Goal: Transaction & Acquisition: Download file/media

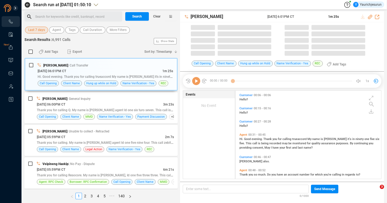
scroll to position [88, 143]
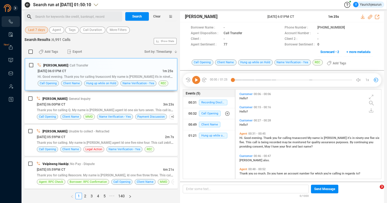
click at [34, 31] on span "Last 7 days" at bounding box center [36, 30] width 17 height 7
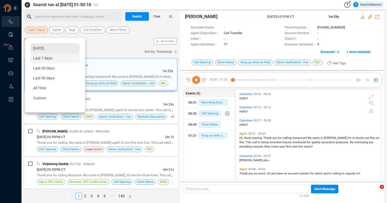
click at [31, 49] on div "Yesterday" at bounding box center [54, 48] width 49 height 10
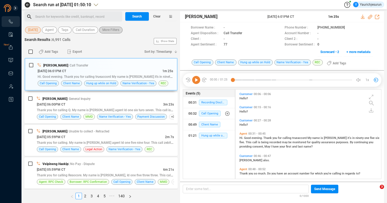
click at [109, 30] on span "More Filters" at bounding box center [110, 30] width 17 height 7
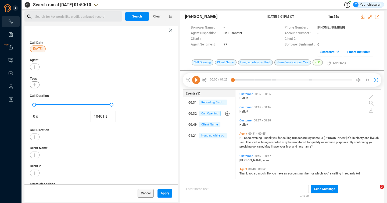
scroll to position [71, 0]
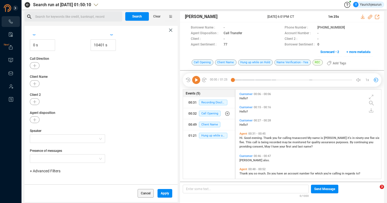
click at [40, 171] on span "+ Advanced Filters" at bounding box center [45, 170] width 31 height 4
click at [55, 150] on span "Phone Number" at bounding box center [47, 150] width 25 height 4
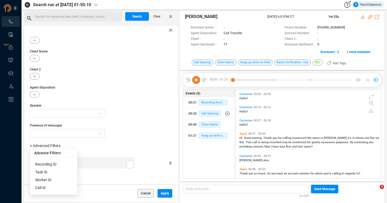
click at [100, 164] on div "Enter a comma separated list ﻿" at bounding box center [84, 163] width 102 height 12
click at [162, 190] on span "Apply" at bounding box center [165, 193] width 8 height 9
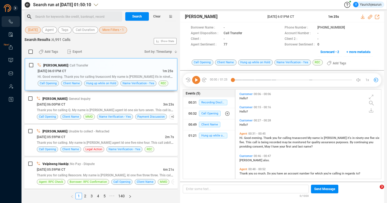
click at [121, 29] on span "More Filters • 1" at bounding box center [112, 30] width 21 height 7
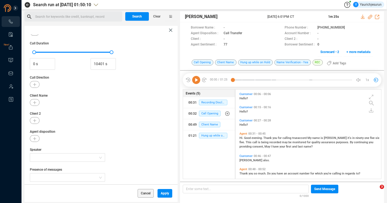
scroll to position [52, 0]
click at [36, 101] on button "button" at bounding box center [35, 102] width 10 height 7
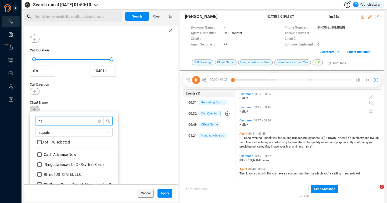
scroll to position [55, 0]
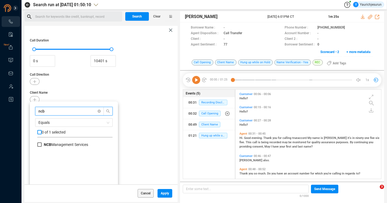
type input "ncb"
click at [39, 132] on input "checkbox" at bounding box center [39, 132] width 4 height 4
checkbox input "true"
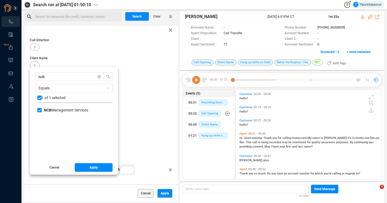
scroll to position [96, 0]
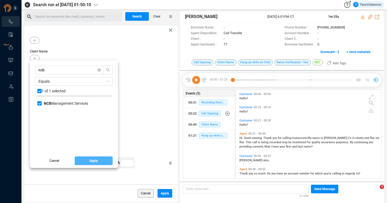
click at [86, 159] on button "Apply" at bounding box center [94, 160] width 38 height 9
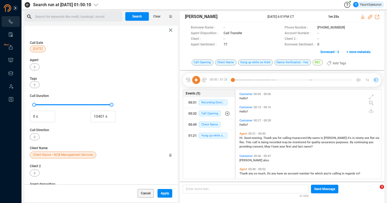
scroll to position [0, 0]
click at [37, 47] on span "Yesterday" at bounding box center [37, 48] width 9 height 7
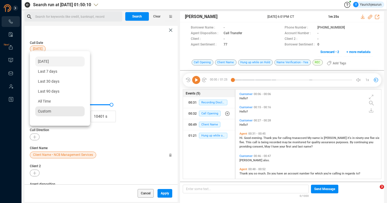
click at [44, 109] on span "Custom" at bounding box center [44, 111] width 13 height 4
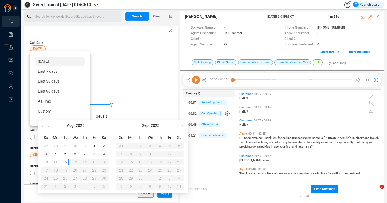
type input "2025-08-03"
click at [46, 152] on div "3" at bounding box center [46, 153] width 6 height 6
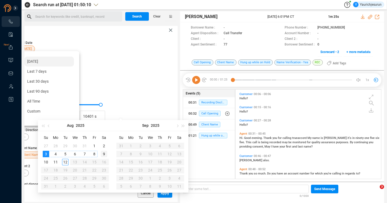
type input "2025-08-09"
click at [103, 154] on div "9" at bounding box center [104, 153] width 6 height 6
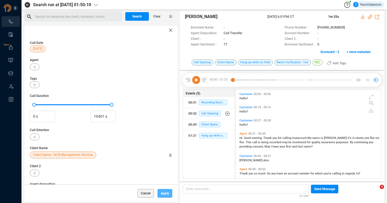
click at [166, 195] on button "Apply" at bounding box center [164, 193] width 15 height 9
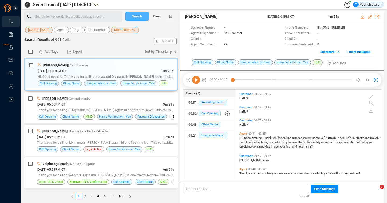
click at [141, 19] on span "Search" at bounding box center [137, 16] width 10 height 9
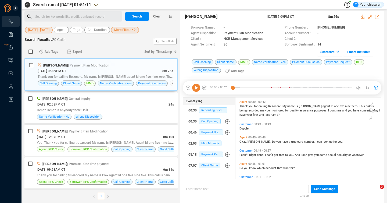
click at [128, 37] on div "Search Results : 20 Calls Show Stats" at bounding box center [100, 41] width 153 height 9
click at [30, 52] on input "checkbox" at bounding box center [30, 51] width 4 height 4
checkbox input "true"
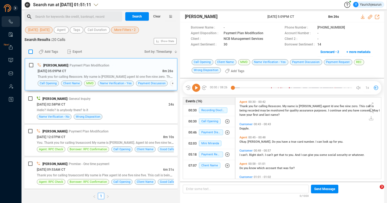
checkbox input "true"
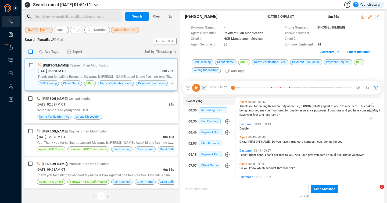
checkbox input "true"
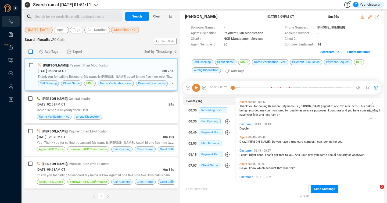
checkbox input "true"
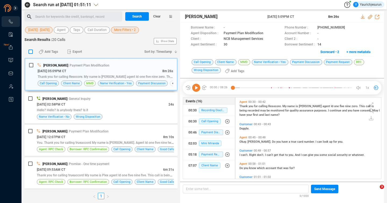
checkbox input "true"
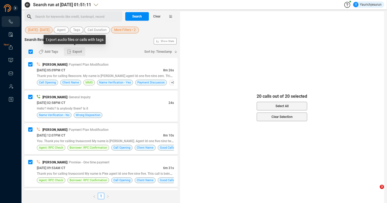
click at [82, 50] on span "Export" at bounding box center [77, 51] width 9 height 9
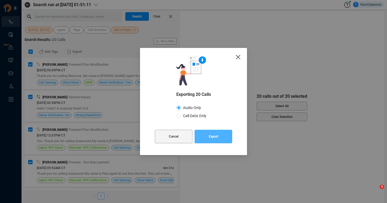
click at [203, 135] on button "Export" at bounding box center [214, 136] width 38 height 13
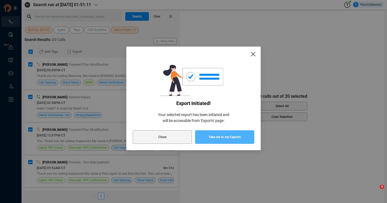
click at [203, 135] on button "Take me to my Exports" at bounding box center [224, 136] width 59 height 13
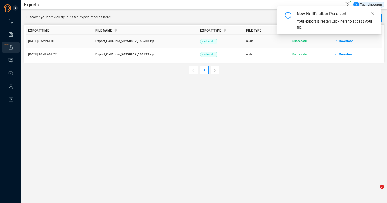
click at [347, 42] on span "Download" at bounding box center [346, 41] width 15 height 9
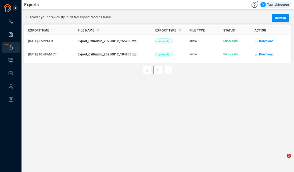
click at [117, 167] on main "Exports Y Yaurichjesurun Discover your previously initiated export records here…" at bounding box center [157, 86] width 272 height 172
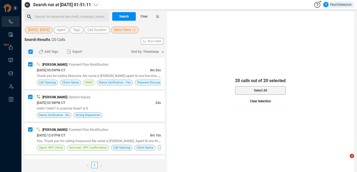
click at [247, 98] on button "Clear Selection" at bounding box center [260, 101] width 51 height 9
checkbox input "false"
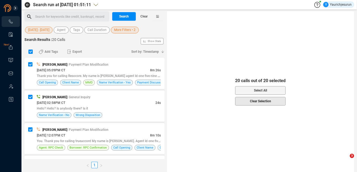
checkbox input "false"
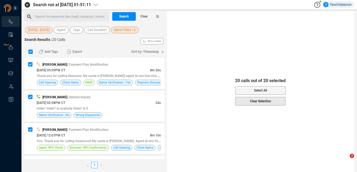
checkbox input "false"
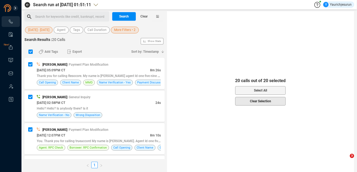
checkbox input "false"
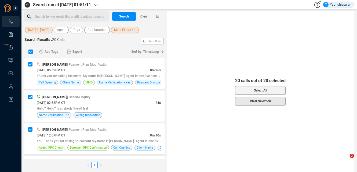
checkbox input "false"
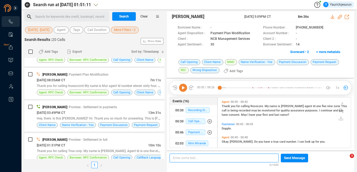
scroll to position [551, 0]
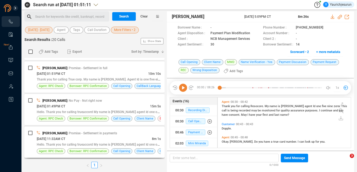
click at [116, 141] on div "Hello. Thank you for calling trueaccord My name is Fern fernando agent Id one o…" at bounding box center [99, 144] width 124 height 6
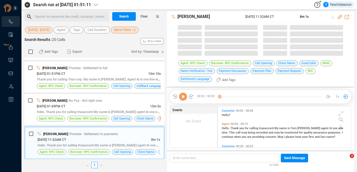
scroll to position [41, 131]
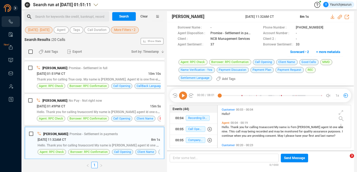
click at [119, 144] on span "Hello. Thank you for calling trueaccord My name is Fern fernando agent Id one o…" at bounding box center [113, 145] width 150 height 4
click at [115, 103] on div "08/04/2025 @ 01:49PM CT" at bounding box center [93, 106] width 113 height 6
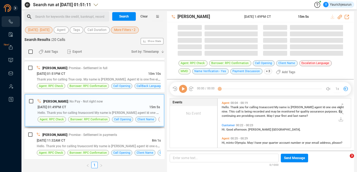
scroll to position [49, 131]
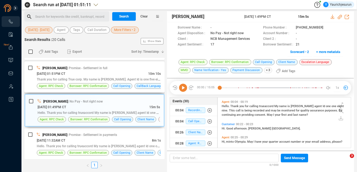
click at [97, 69] on span "| Promise - Settlement in full" at bounding box center [87, 68] width 40 height 4
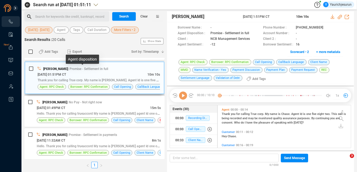
scroll to position [41, 131]
click at [332, 17] on icon at bounding box center [333, 17] width 4 height 4
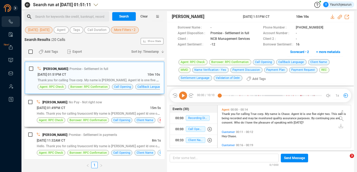
click at [117, 115] on span "Hello. Thank you for calling trueaccord My name is Yolanda agent Id one one eig…" at bounding box center [115, 113] width 156 height 4
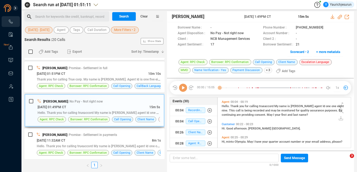
scroll to position [49, 131]
click at [86, 137] on div "Fernanda Lopes | Promise - Settlement in payments" at bounding box center [99, 135] width 124 height 6
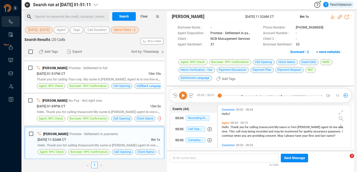
scroll to position [41, 131]
click at [333, 18] on icon at bounding box center [332, 17] width 3 height 4
click at [94, 107] on div "08/04/2025 @ 01:49PM CT" at bounding box center [93, 106] width 113 height 6
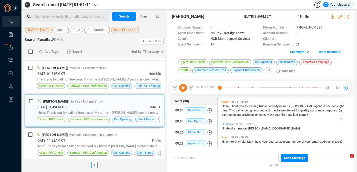
scroll to position [49, 131]
click at [333, 16] on icon at bounding box center [333, 17] width 4 height 4
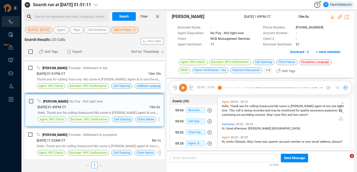
click at [141, 71] on div "08/04/2025 @ 01:51PM CT" at bounding box center [93, 74] width 112 height 6
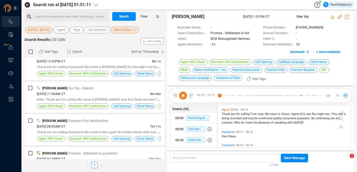
scroll to position [430, 0]
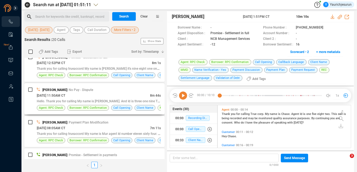
click at [123, 101] on span "Hello. Thank you for calling My name is Sheila. And Id is three one nine This c…" at bounding box center [116, 101] width 158 height 4
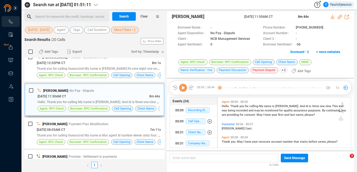
scroll to position [49, 131]
click at [333, 17] on icon at bounding box center [332, 17] width 3 height 4
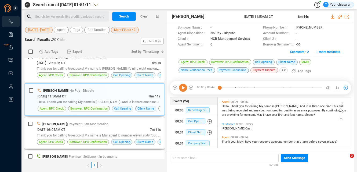
click at [114, 137] on div "Thank you for calling trueaccord My name is Mar agent Id number eleven sixty fo…" at bounding box center [99, 135] width 124 height 6
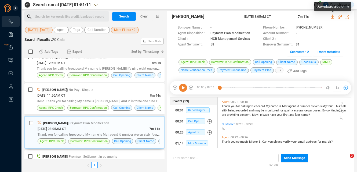
click at [333, 16] on icon at bounding box center [332, 17] width 3 height 4
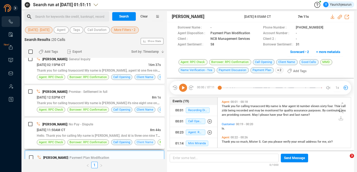
scroll to position [394, 0]
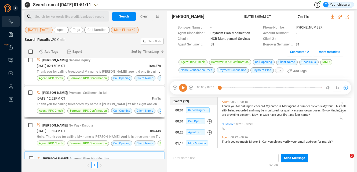
click at [109, 102] on span "Thank you for calling trueaccord My name is Nathan it's nine eight one one one.…" at bounding box center [115, 104] width 156 height 4
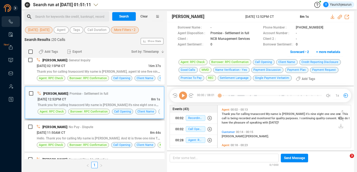
scroll to position [41, 131]
click at [333, 17] on icon at bounding box center [333, 17] width 4 height 4
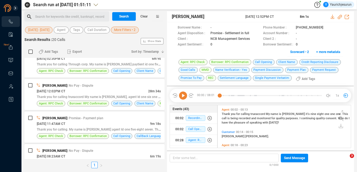
scroll to position [206, 0]
click at [93, 97] on span "Thank you for calling trueaccord My name is Nathan, agent Id one six one one. T…" at bounding box center [116, 97] width 158 height 4
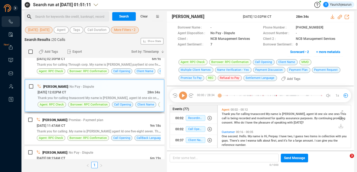
scroll to position [41, 131]
click at [334, 15] on icon at bounding box center [333, 17] width 4 height 4
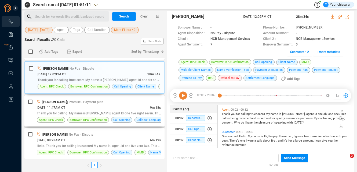
scroll to position [225, 0]
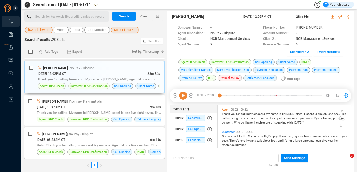
click at [96, 139] on div "08/06/2025 @ 08:23AM CT" at bounding box center [93, 139] width 113 height 6
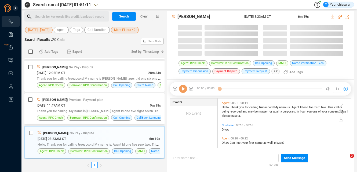
scroll to position [49, 131]
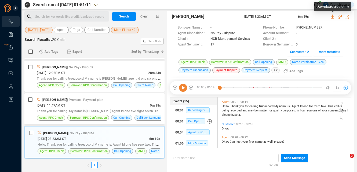
click at [332, 17] on icon at bounding box center [332, 17] width 3 height 4
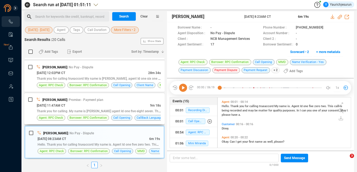
click at [107, 100] on div "Christine Daniels | Promise - Payment plan" at bounding box center [99, 100] width 124 height 6
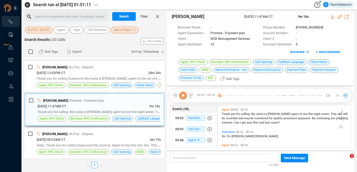
scroll to position [41, 131]
click at [333, 15] on icon at bounding box center [333, 17] width 4 height 4
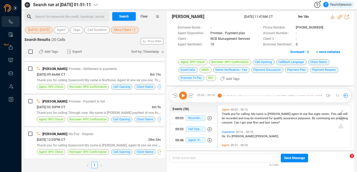
scroll to position [157, 0]
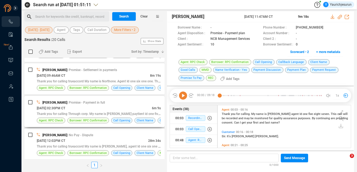
click at [120, 115] on span "Thank you for calling Through corp. My name is Chase paytient id one five eight…" at bounding box center [116, 113] width 159 height 4
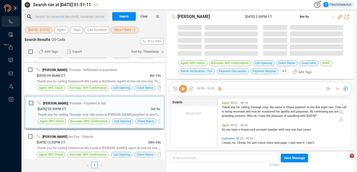
scroll to position [49, 131]
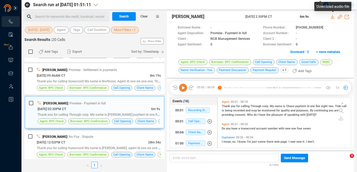
click at [332, 17] on icon at bounding box center [332, 17] width 3 height 4
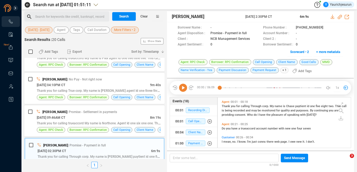
scroll to position [113, 0]
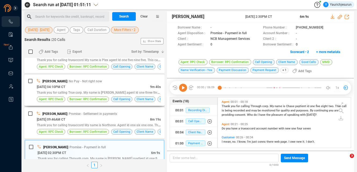
click at [120, 84] on div "08/07/2025 @ 04:10PM CT" at bounding box center [93, 87] width 113 height 6
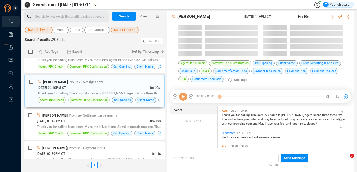
scroll to position [41, 131]
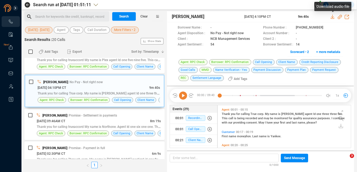
click at [332, 17] on icon at bounding box center [333, 17] width 4 height 4
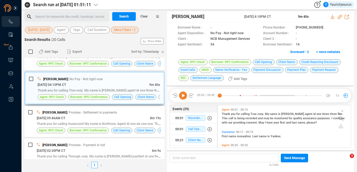
scroll to position [120, 0]
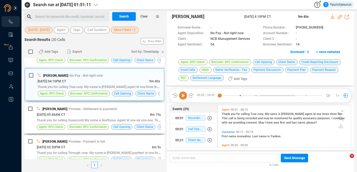
click at [92, 111] on div "Nathan Lee | Promise - Settlement in payments" at bounding box center [99, 109] width 124 height 6
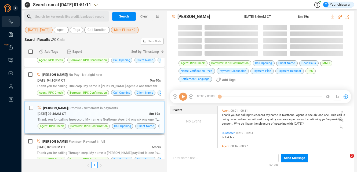
scroll to position [41, 131]
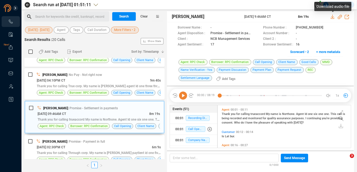
click at [331, 18] on icon at bounding box center [332, 17] width 3 height 4
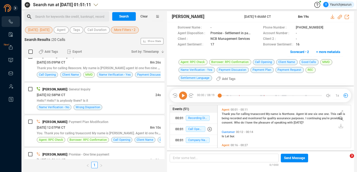
scroll to position [0, 0]
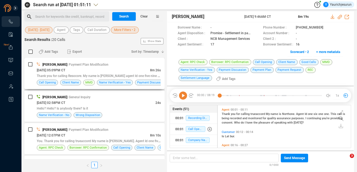
click at [124, 64] on div "Katelyn Feagins | Payment Plan Modification" at bounding box center [99, 65] width 124 height 6
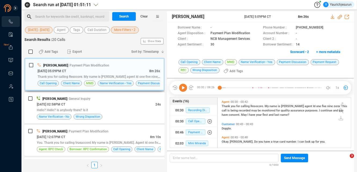
scroll to position [49, 131]
click at [332, 17] on icon at bounding box center [332, 17] width 3 height 4
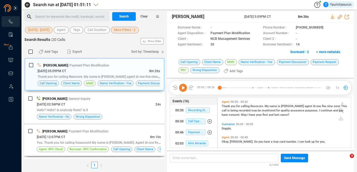
click at [114, 128] on div "Mikyla McCarther | Payment Plan Modification 08/08/2025 @ 12:07PM CT 8m 10s You…" at bounding box center [94, 139] width 140 height 31
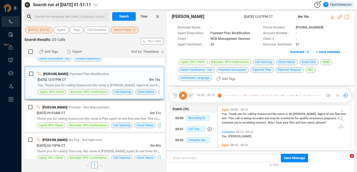
scroll to position [58, 0]
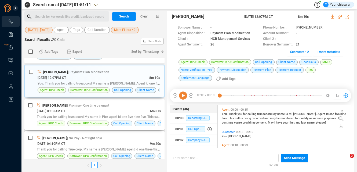
click at [137, 107] on div "Alexa Mendoza | Promise - One time payment" at bounding box center [99, 105] width 124 height 6
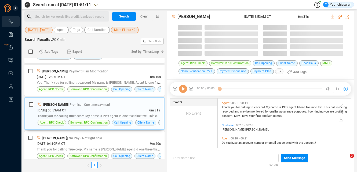
scroll to position [49, 131]
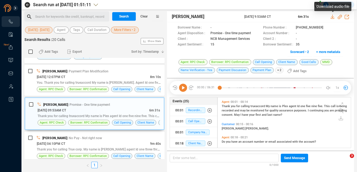
click at [332, 16] on icon at bounding box center [333, 17] width 4 height 4
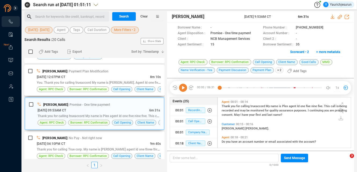
click at [128, 70] on div "Mikyla McCarther | Payment Plan Modification" at bounding box center [99, 71] width 124 height 6
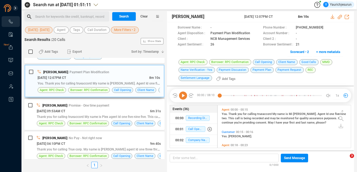
scroll to position [41, 131]
click at [332, 17] on icon at bounding box center [333, 17] width 4 height 4
